Goal: Communication & Community: Answer question/provide support

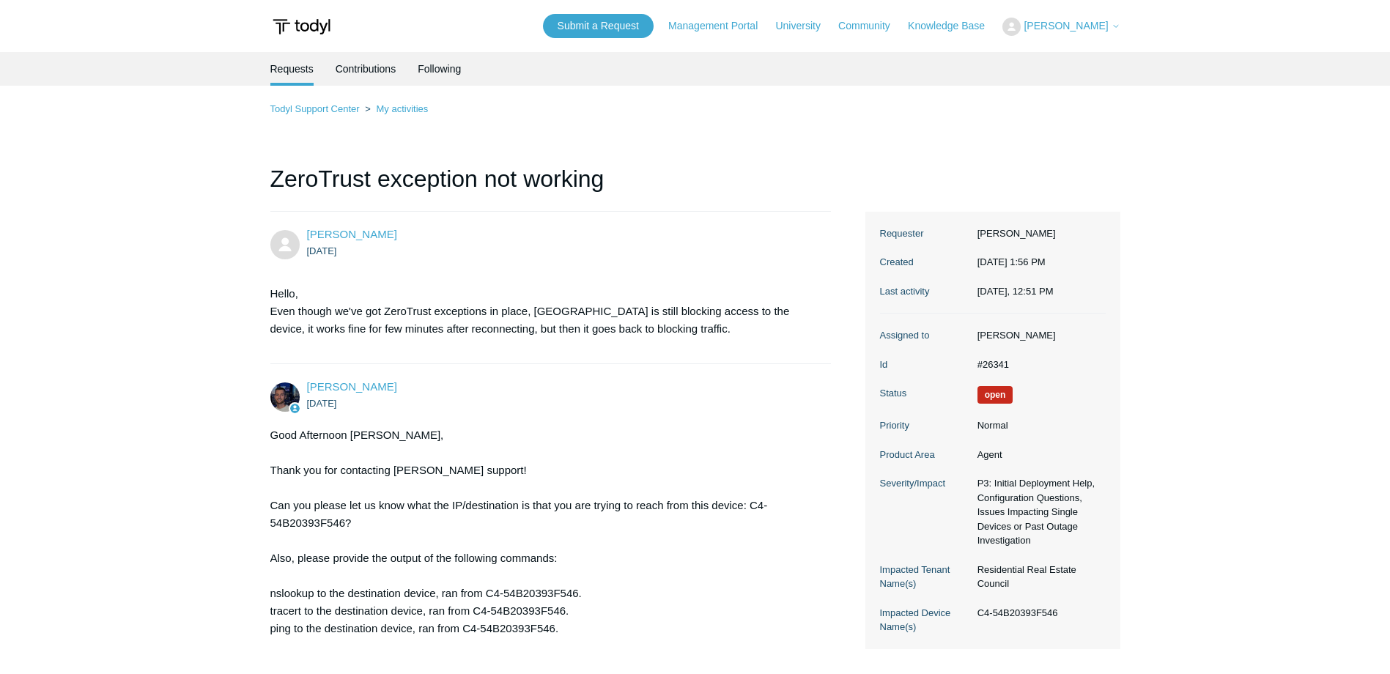
scroll to position [3694, 0]
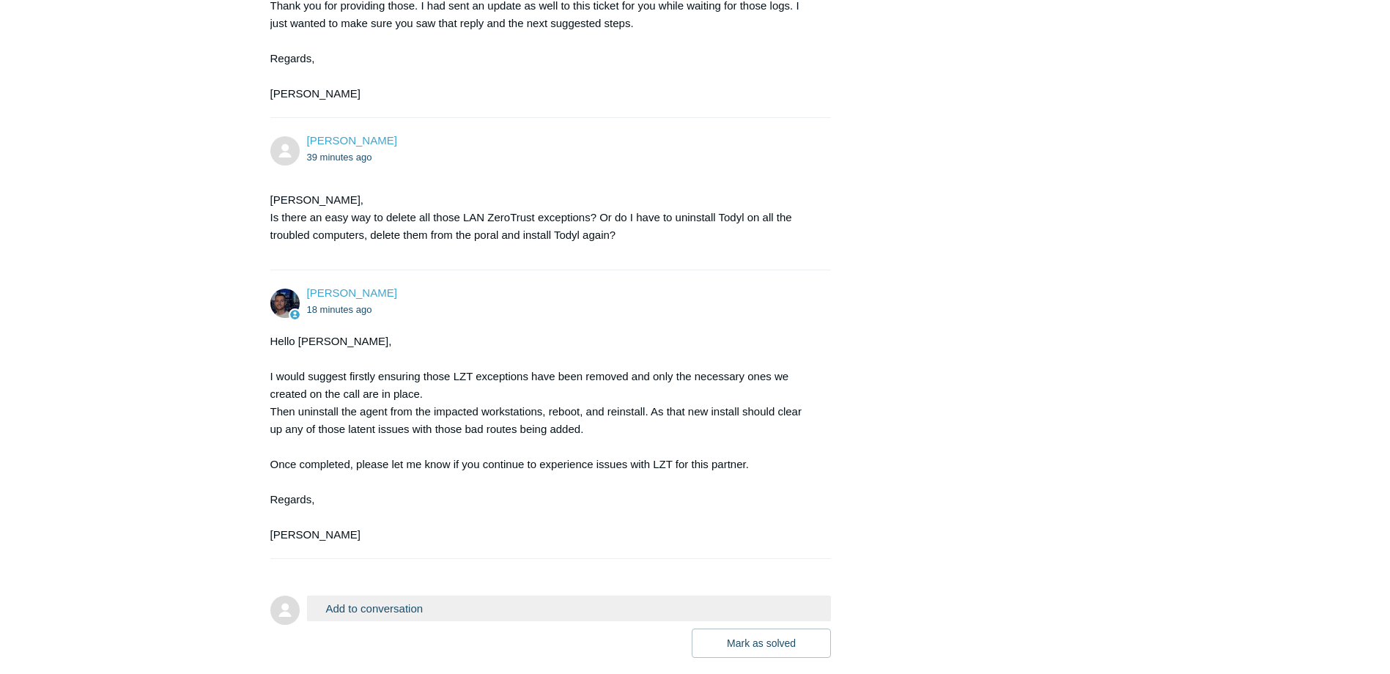
scroll to position [3841, 0]
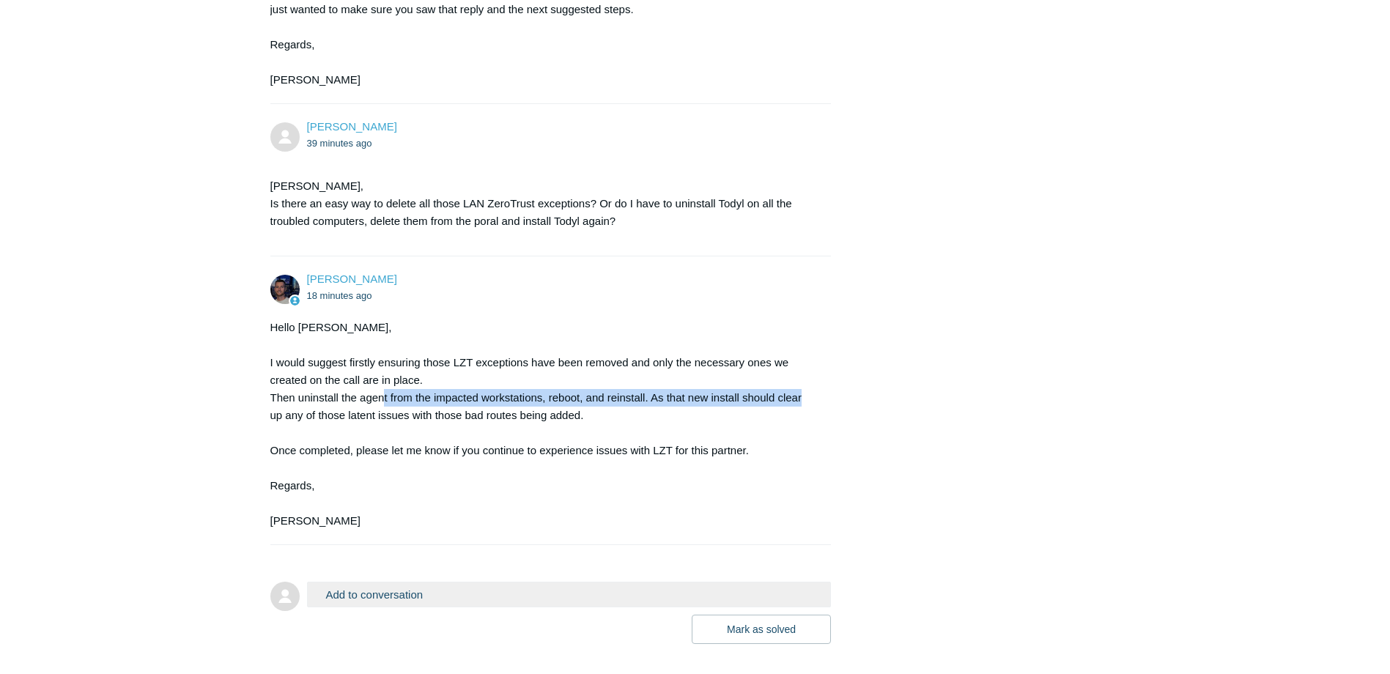
drag, startPoint x: 383, startPoint y: 472, endPoint x: 879, endPoint y: 473, distance: 495.5
drag, startPoint x: 879, startPoint y: 473, endPoint x: 833, endPoint y: 515, distance: 61.7
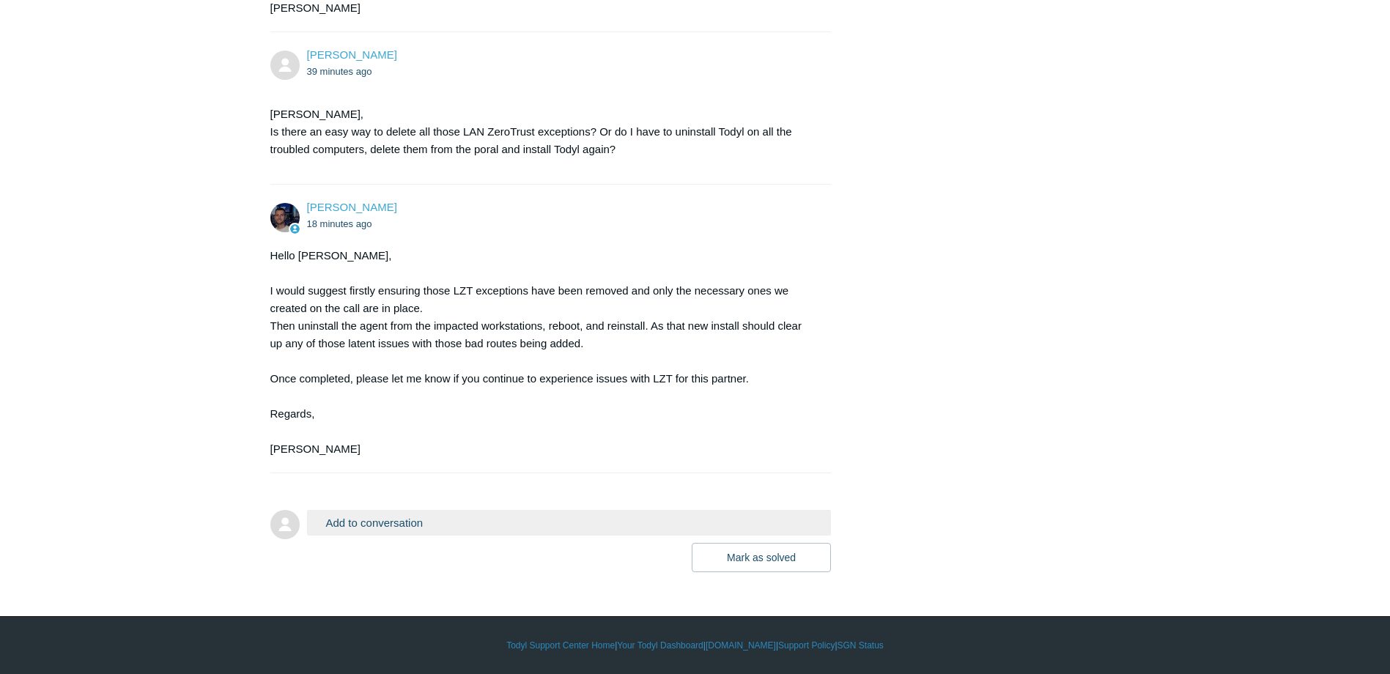
scroll to position [3983, 0]
click at [380, 528] on button "Add to conversation" at bounding box center [569, 523] width 525 height 26
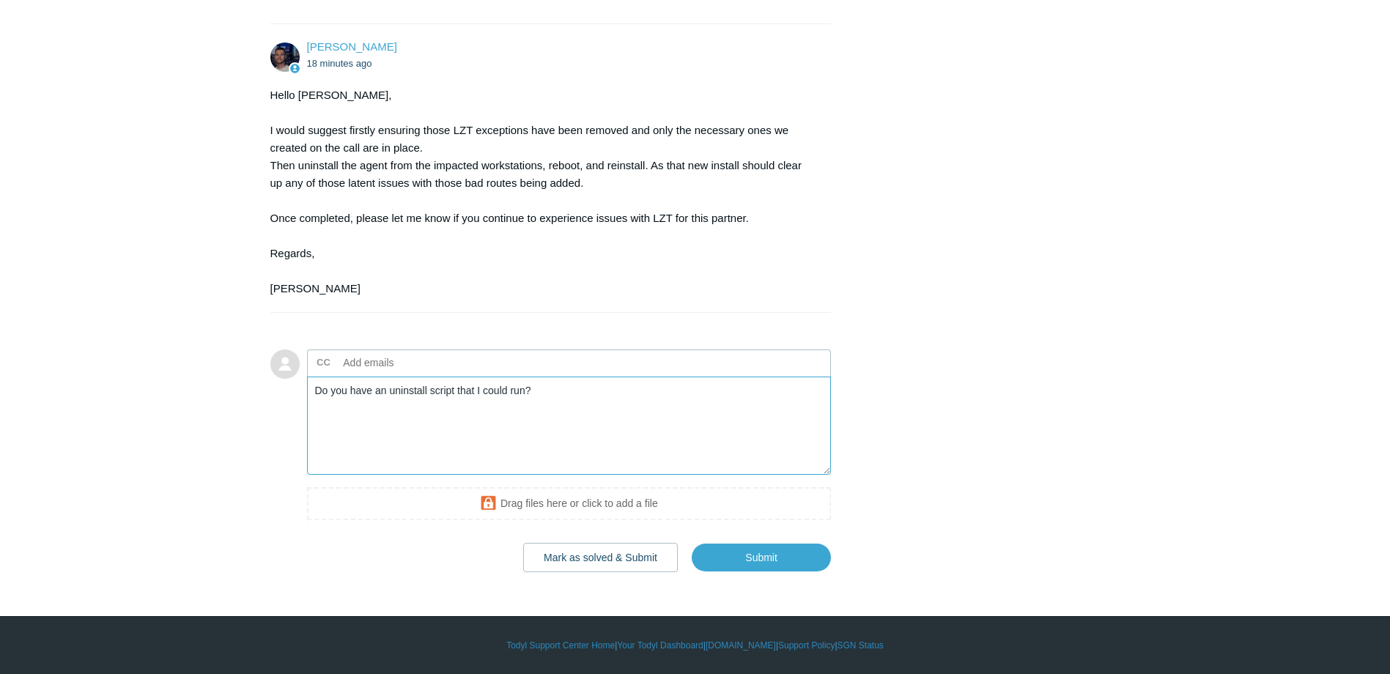
scroll to position [4143, 0]
type textarea "Do you have an uninstall script that I could run?"
click at [764, 552] on input "Submit" at bounding box center [761, 557] width 139 height 29
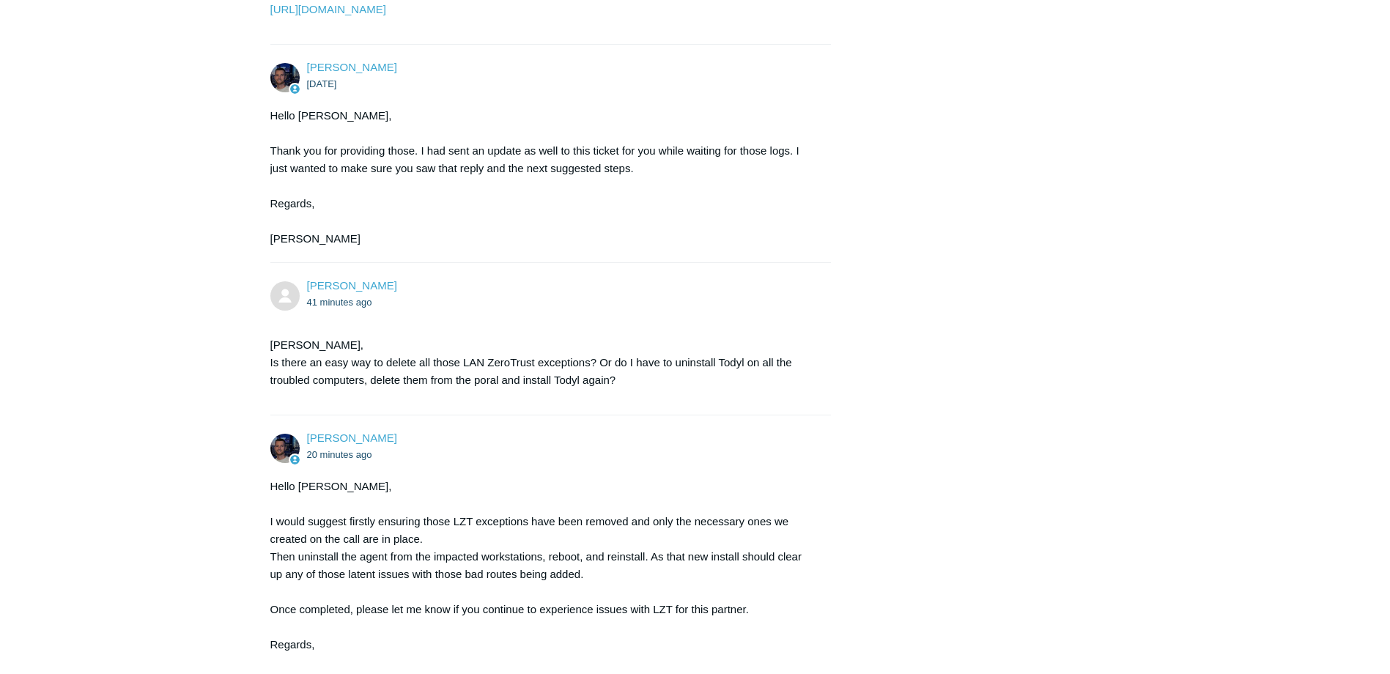
scroll to position [4100, 0]
